Goal: Information Seeking & Learning: Learn about a topic

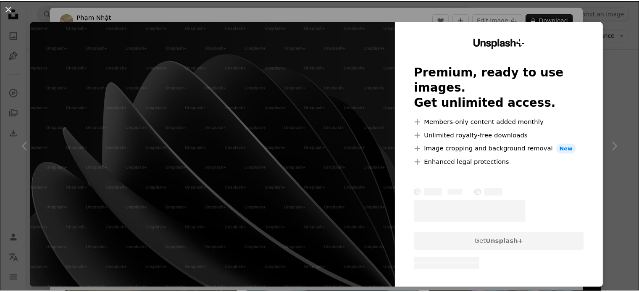
scroll to position [490, 0]
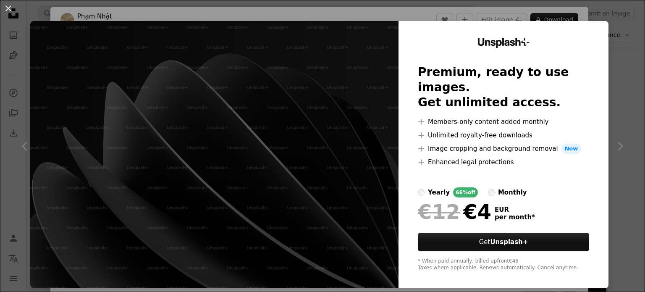
click at [628, 62] on div "An X shape Unsplash+ Premium, ready to use images. Get unlimited access. A plus…" at bounding box center [322, 146] width 645 height 292
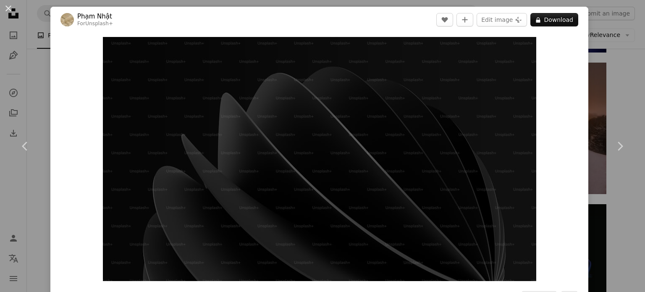
click at [627, 60] on div "An X shape Chevron left Chevron right [PERSON_NAME] For Unsplash+ A heart A plu…" at bounding box center [322, 146] width 645 height 292
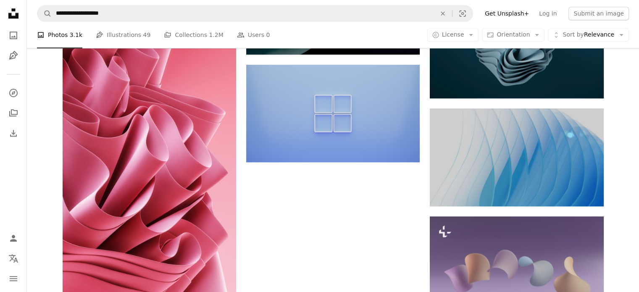
scroll to position [934, 0]
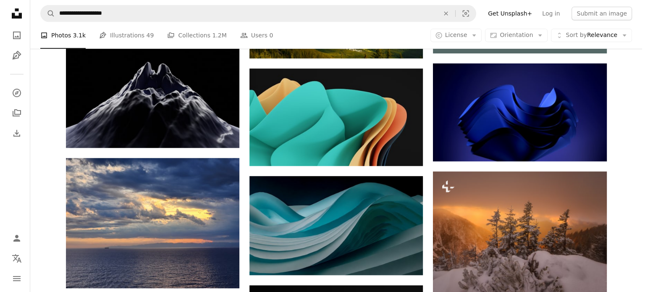
scroll to position [381, 0]
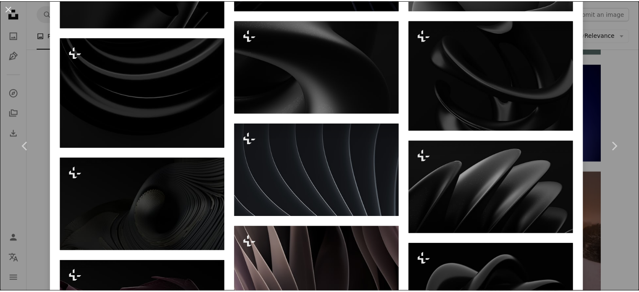
scroll to position [1101, 0]
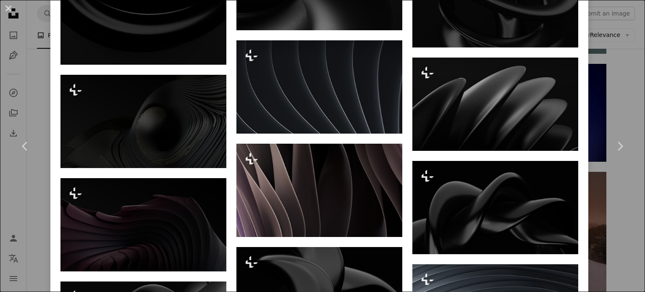
click at [611, 94] on div "An X shape Chevron left Chevron right [PERSON_NAME] For Unsplash+ A heart A plu…" at bounding box center [322, 146] width 645 height 292
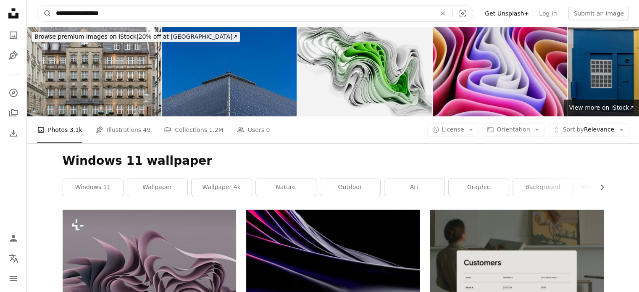
drag, startPoint x: 153, startPoint y: 11, endPoint x: 0, endPoint y: 3, distance: 153.1
type input "*"
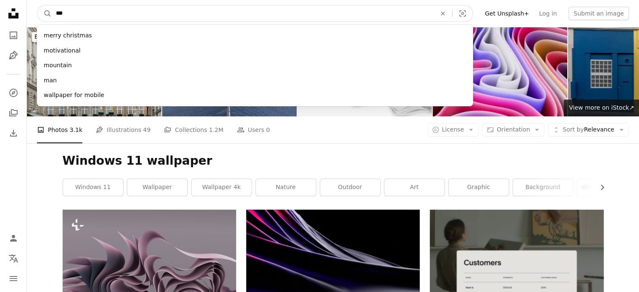
type input "***"
click at [37, 5] on button "A magnifying glass" at bounding box center [44, 13] width 14 height 16
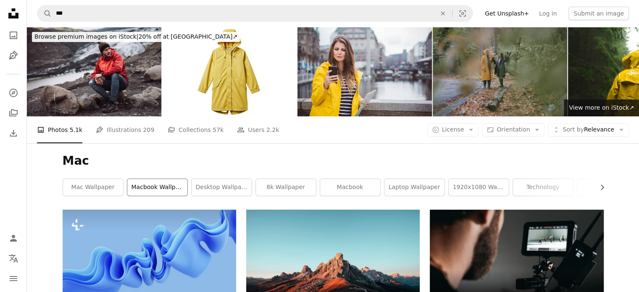
click at [144, 179] on link "macbook wallpaper" at bounding box center [157, 187] width 60 height 17
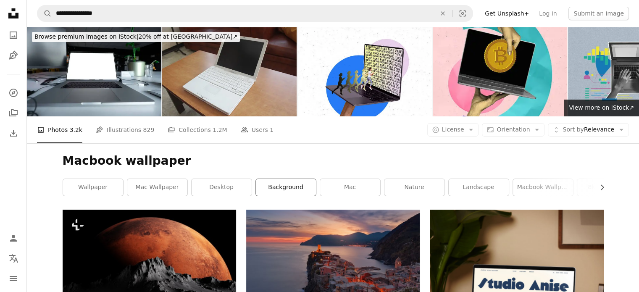
click at [302, 179] on link "background" at bounding box center [286, 187] width 60 height 17
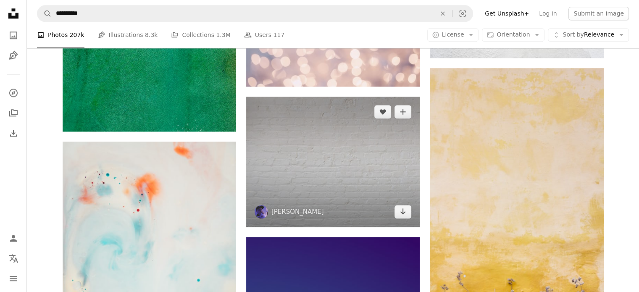
scroll to position [852, 0]
